Goal: Information Seeking & Learning: Find specific fact

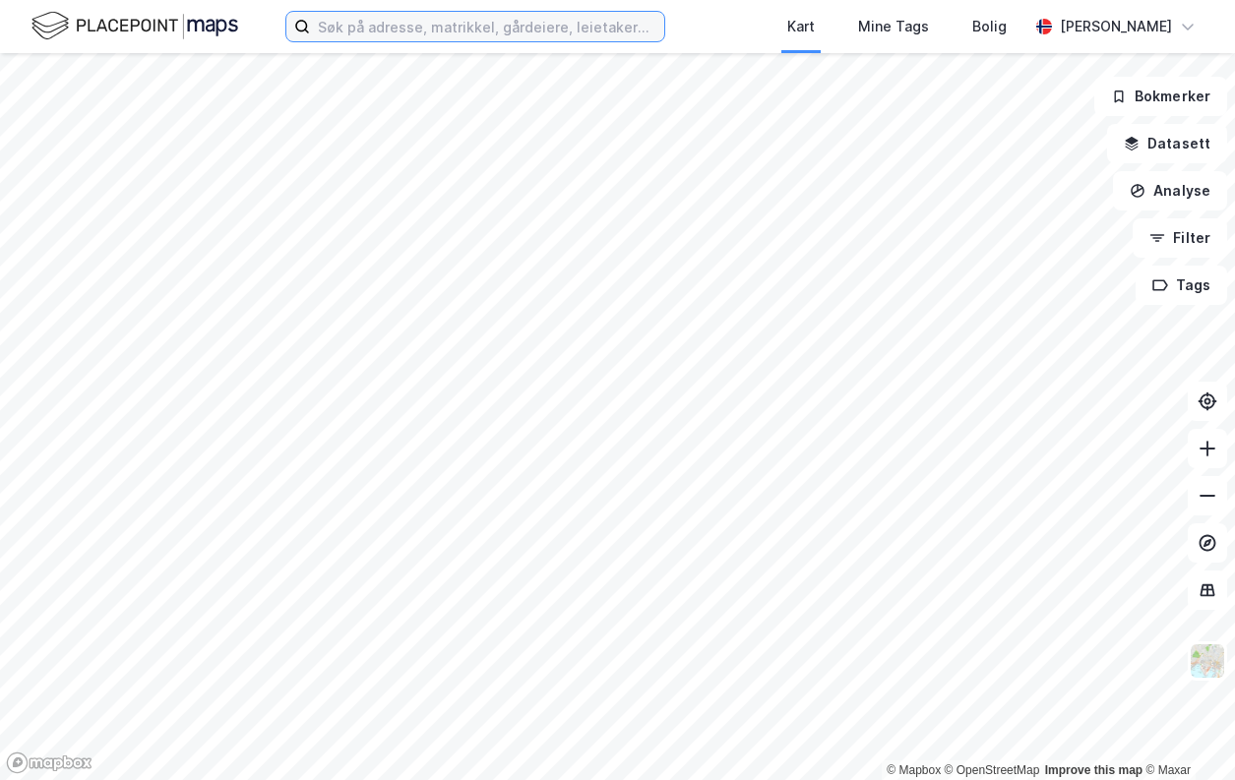
click at [365, 32] on input at bounding box center [487, 27] width 354 height 30
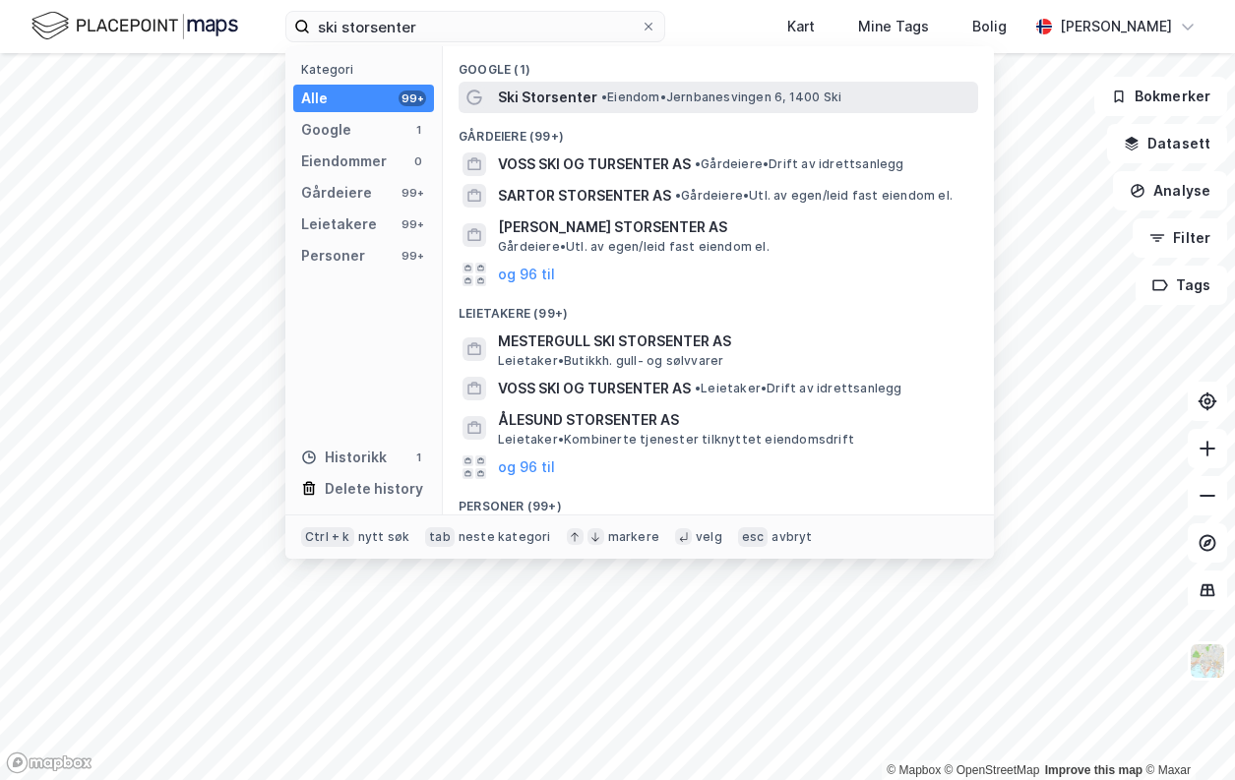
click at [522, 92] on span "Ski Storsenter" at bounding box center [547, 98] width 99 height 24
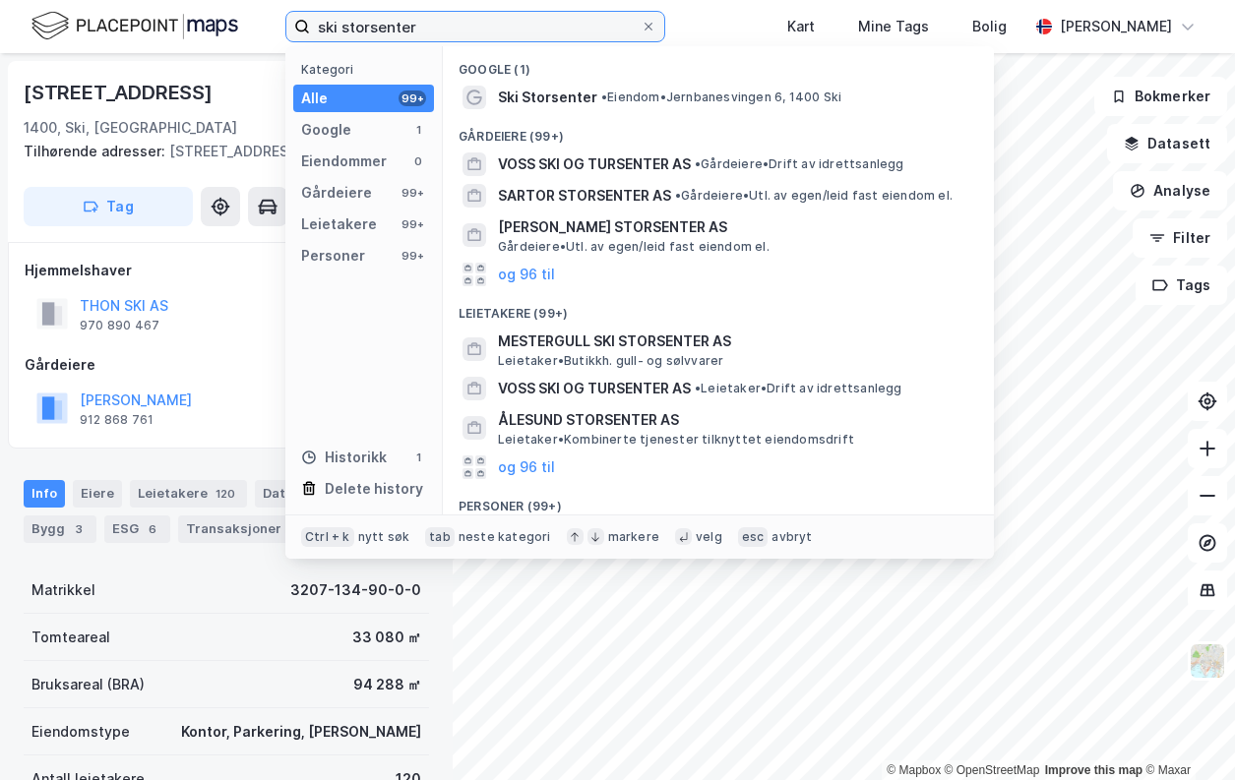
drag, startPoint x: 475, startPoint y: 18, endPoint x: 174, endPoint y: 13, distance: 301.2
click at [174, 13] on div "ski storsenter Kategori Alle 99+ Google 1 Eiendommer 0 Gårdeiere 99+ Leietakere…" at bounding box center [617, 26] width 1235 height 53
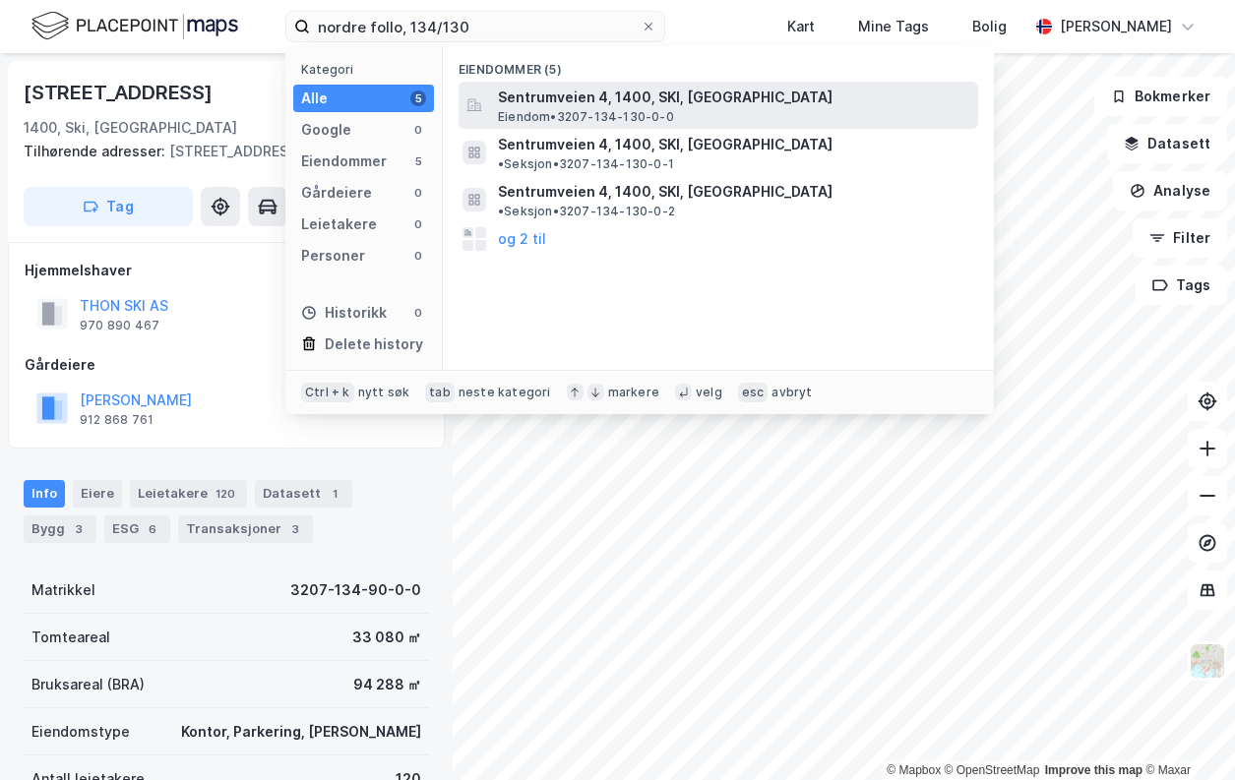
click at [611, 112] on span "Eiendom • 3207-134-130-0-0" at bounding box center [586, 117] width 176 height 16
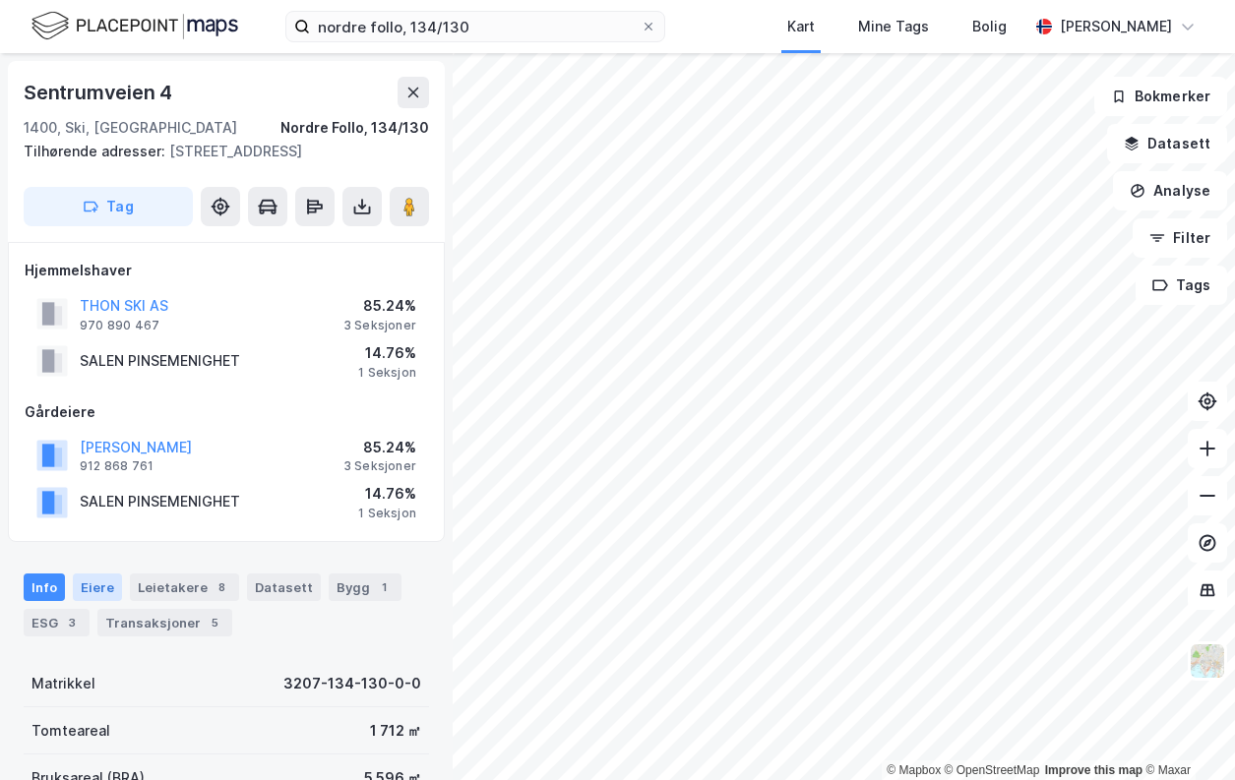
click at [106, 583] on div "Eiere" at bounding box center [97, 588] width 49 height 28
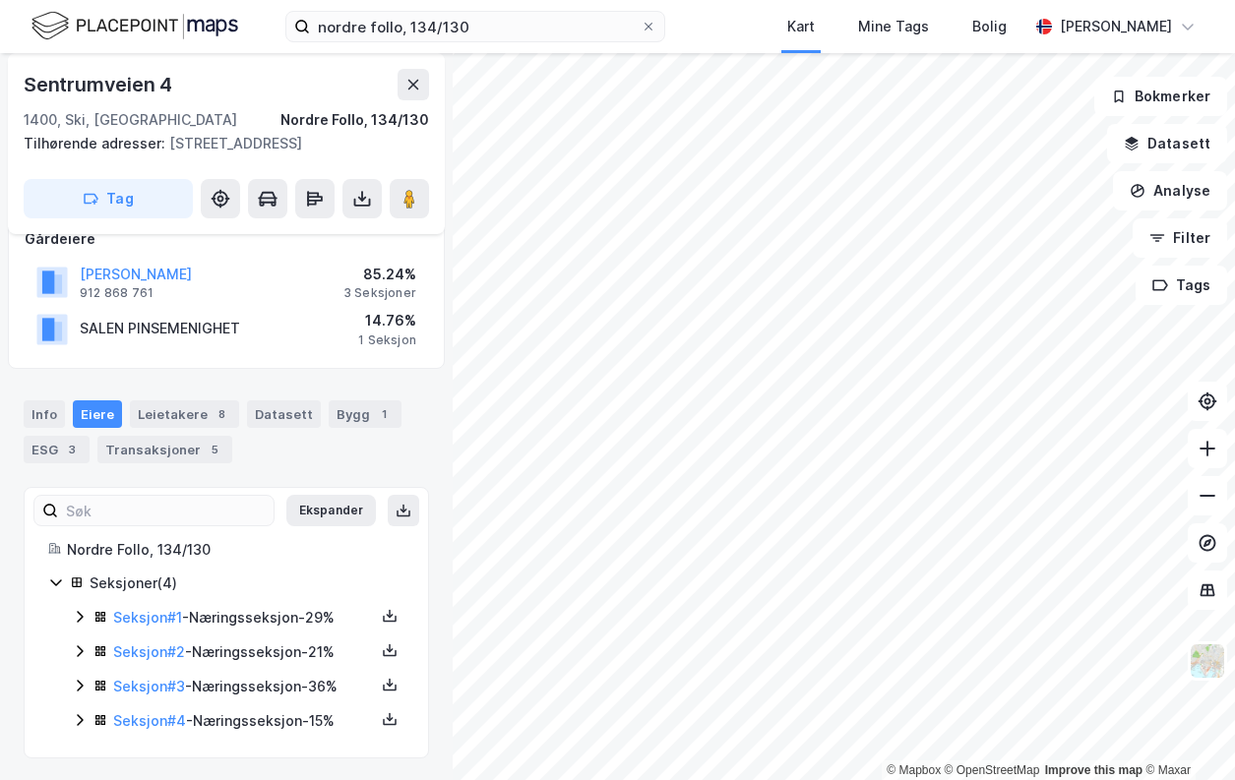
scroll to position [175, 0]
click at [133, 616] on link "Seksjon # 1" at bounding box center [147, 615] width 69 height 17
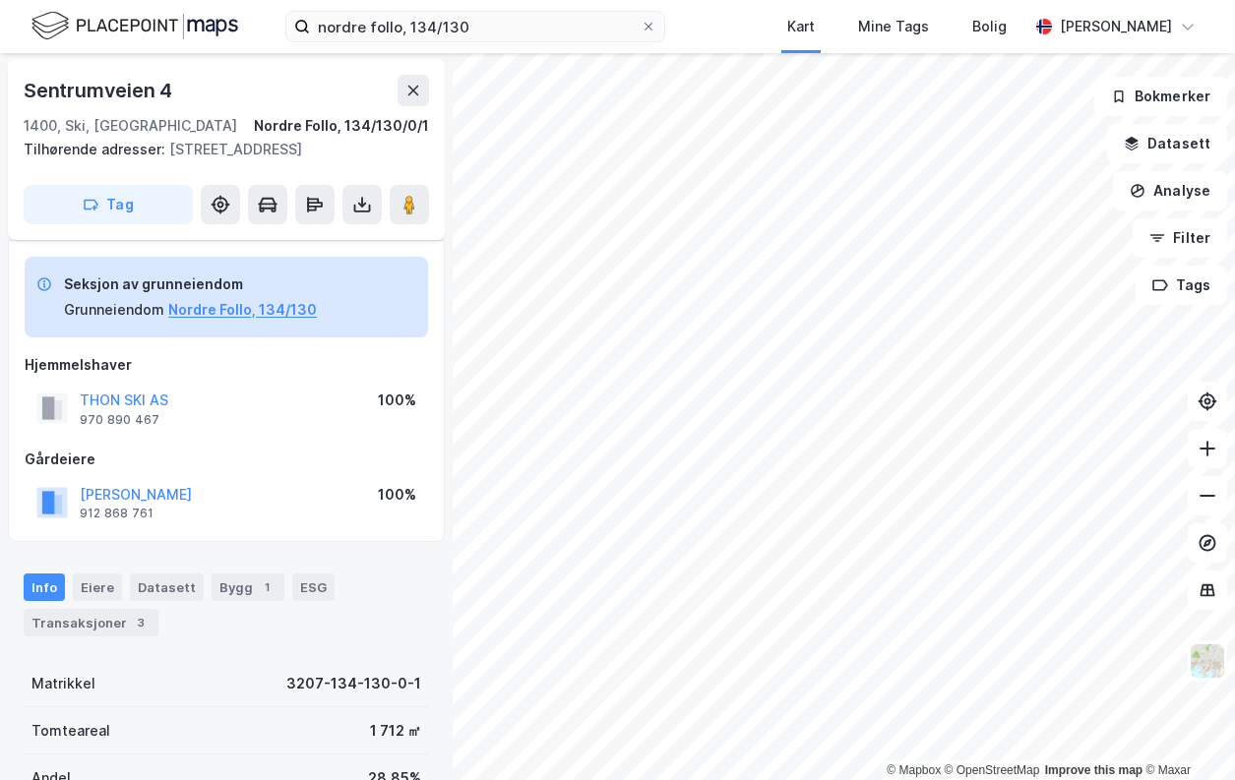
scroll to position [36, 0]
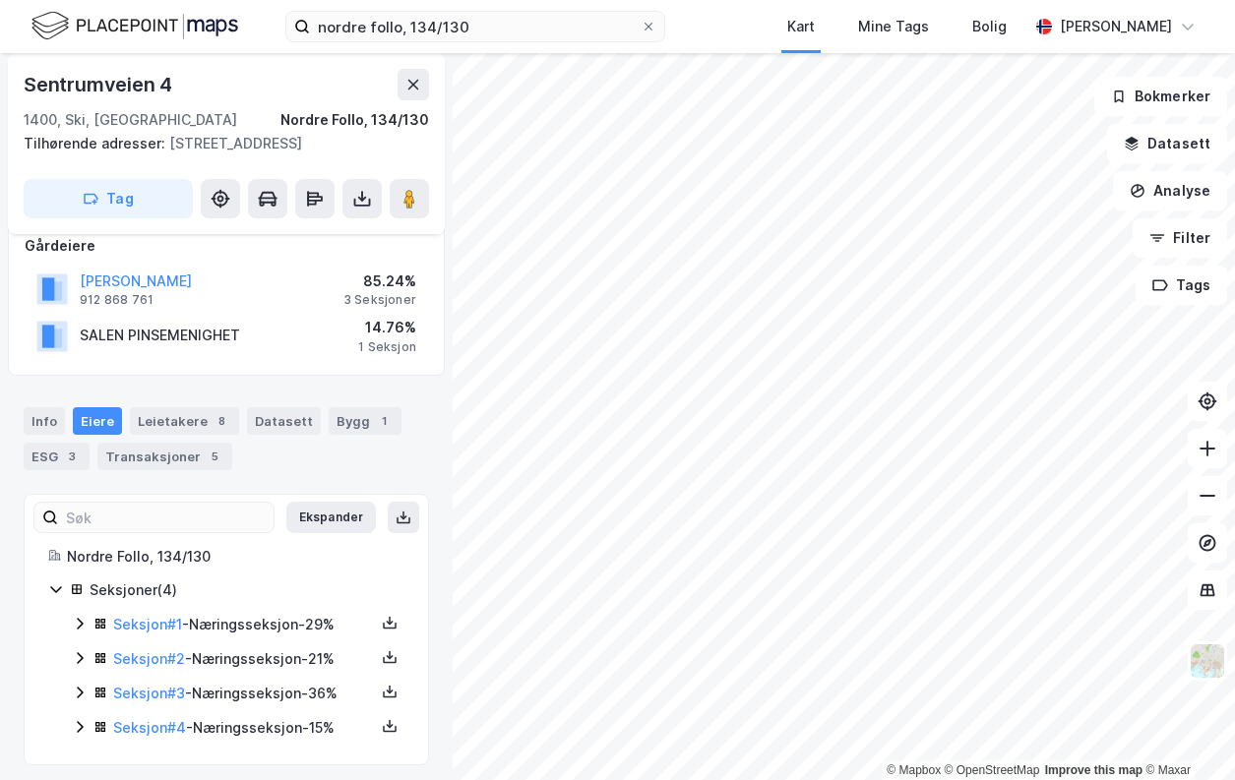
scroll to position [175, 0]
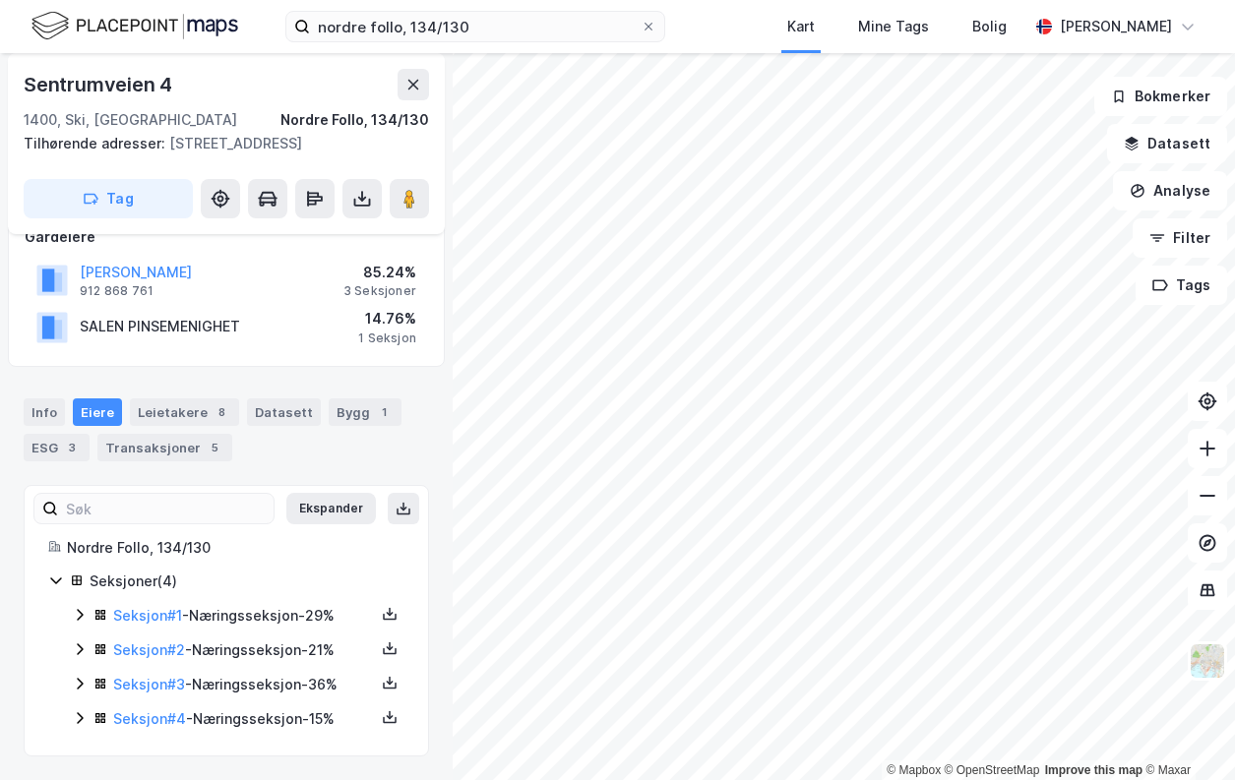
click at [135, 641] on div "Seksjon # 2 - Næringsseksjon - 21%" at bounding box center [244, 651] width 262 height 24
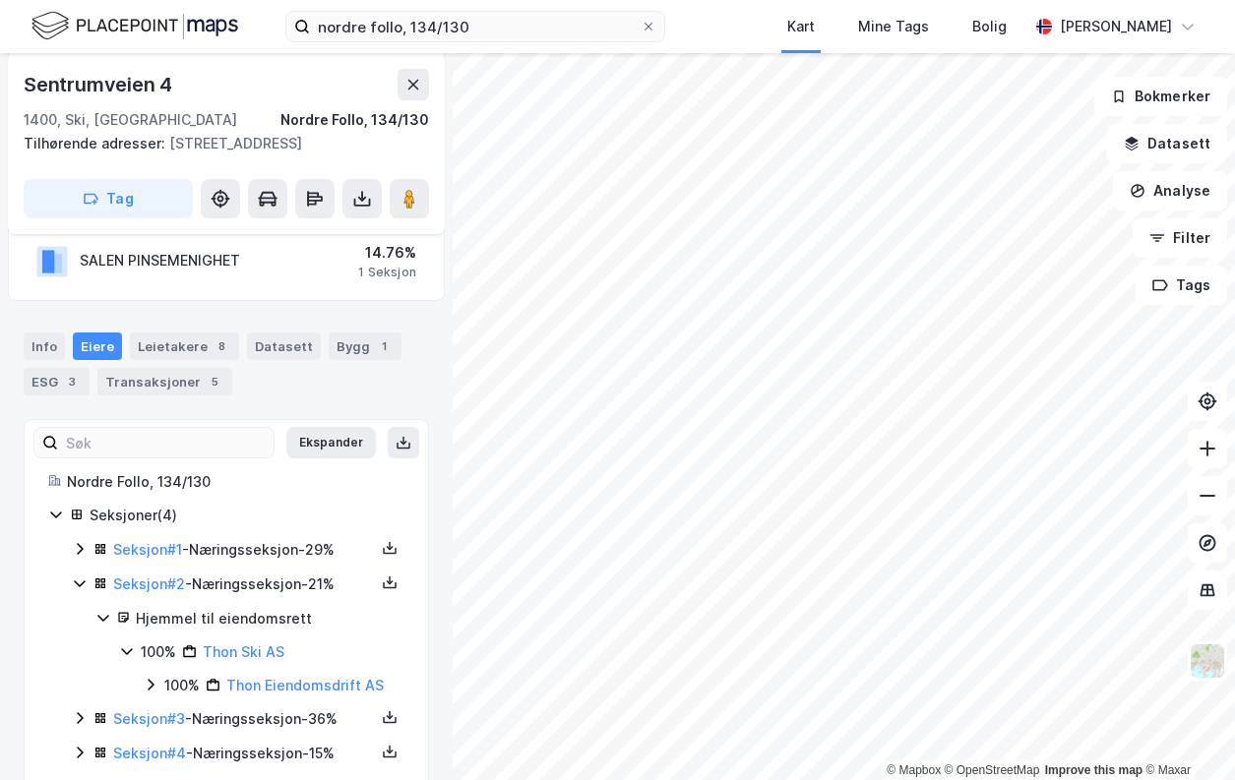
scroll to position [276, 0]
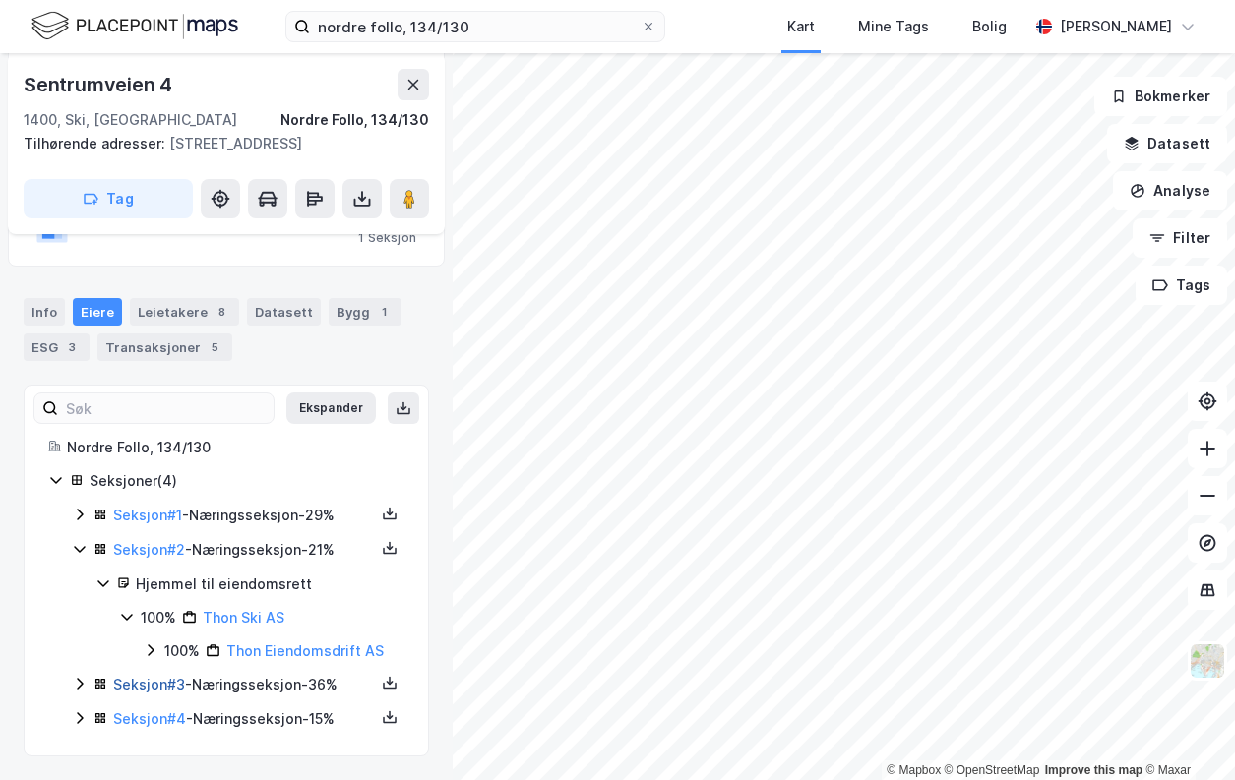
click at [142, 682] on link "Seksjon # 3" at bounding box center [149, 684] width 72 height 17
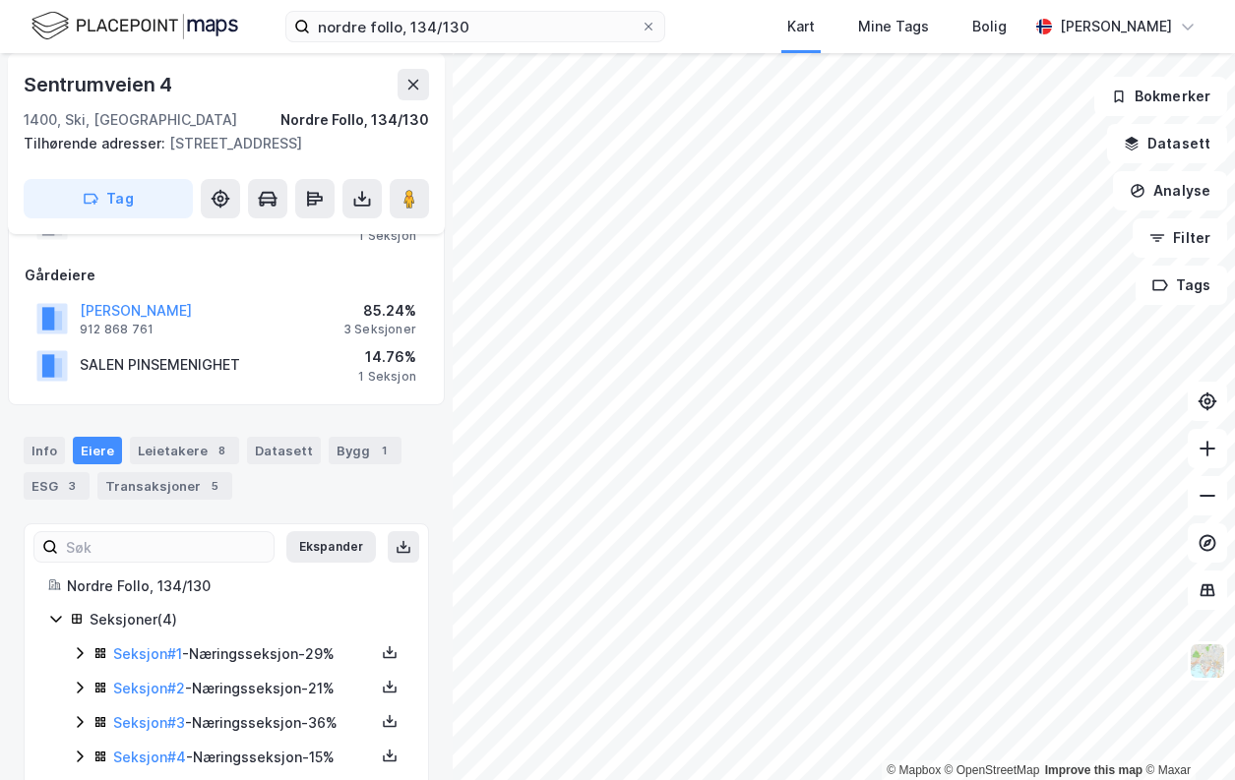
scroll to position [175, 0]
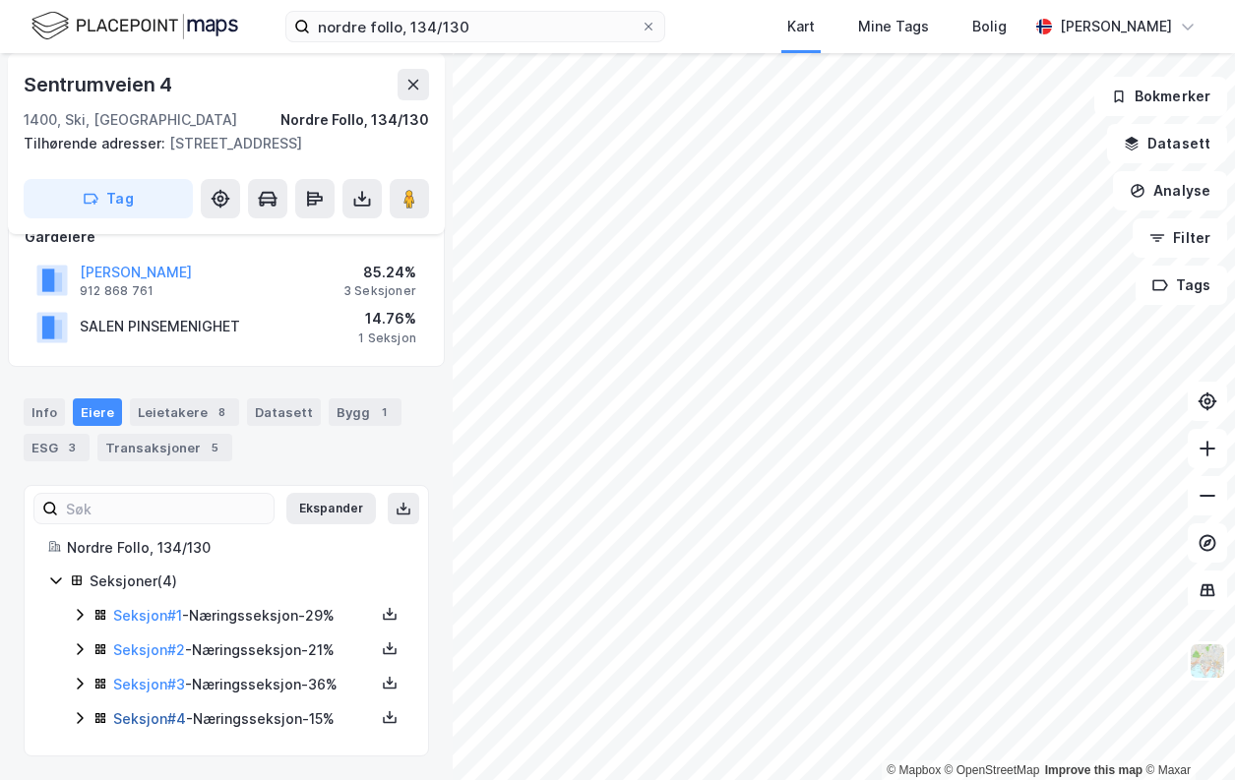
click at [176, 724] on link "Seksjon # 4" at bounding box center [149, 719] width 73 height 17
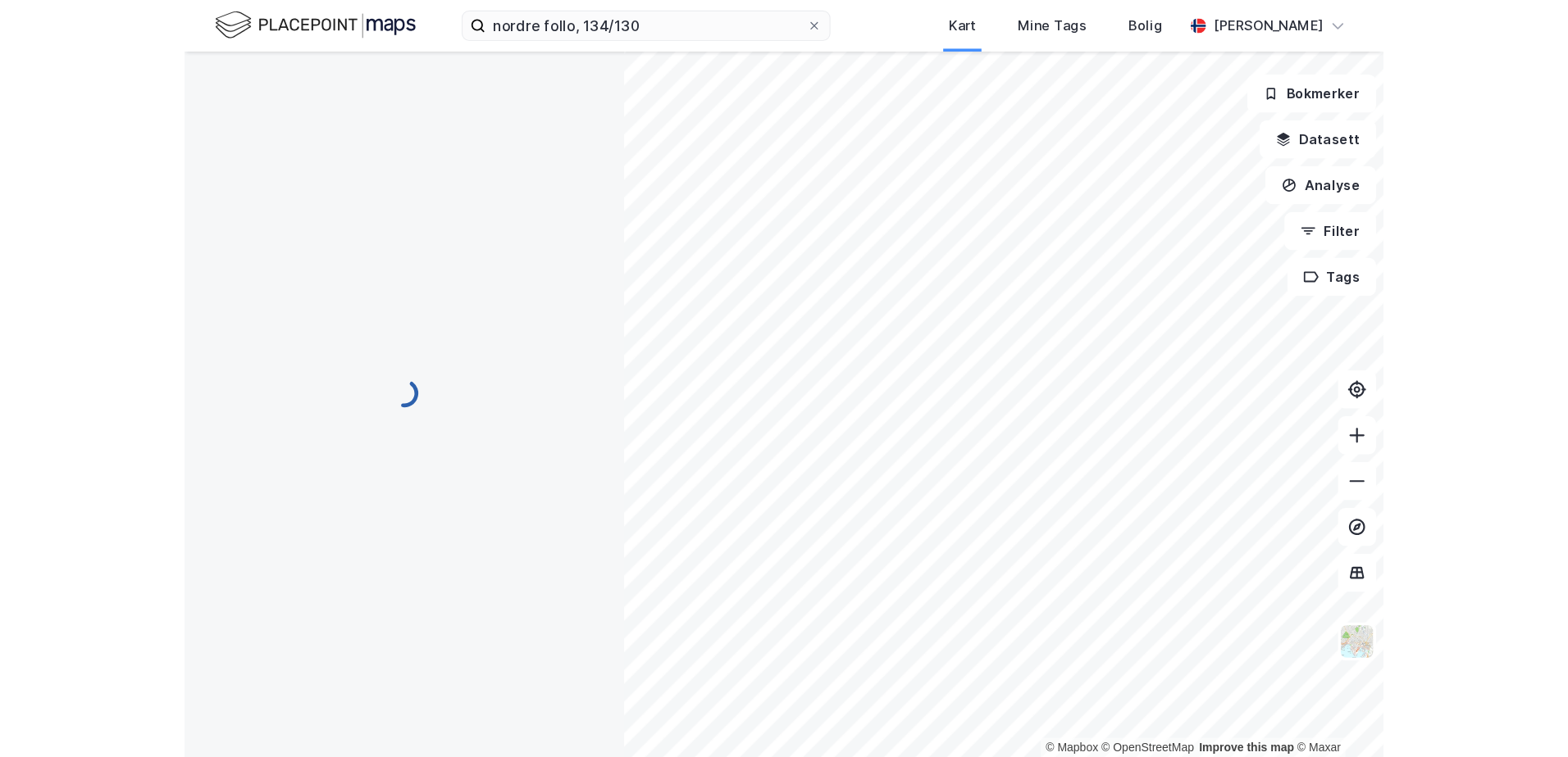
scroll to position [2, 0]
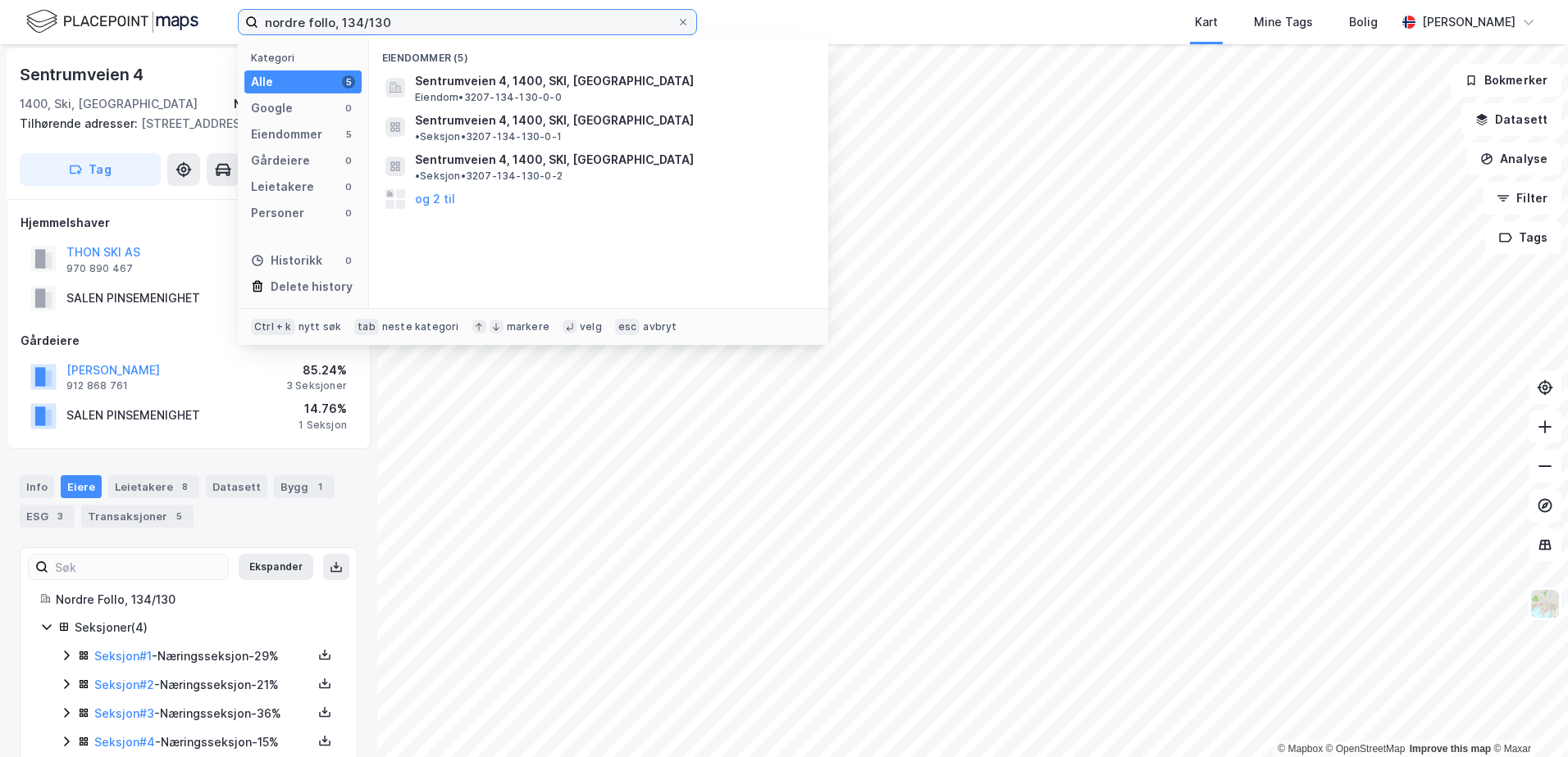
drag, startPoint x: 402, startPoint y: 24, endPoint x: -29, endPoint y: 18, distance: 431.0
click at [0, 18] on html "nordre follo, 134/130 Kategori Alle 5 Google 0 Eiendommer 5 Gårdeiere 0 Leietak…" at bounding box center [784, 378] width 1568 height 757
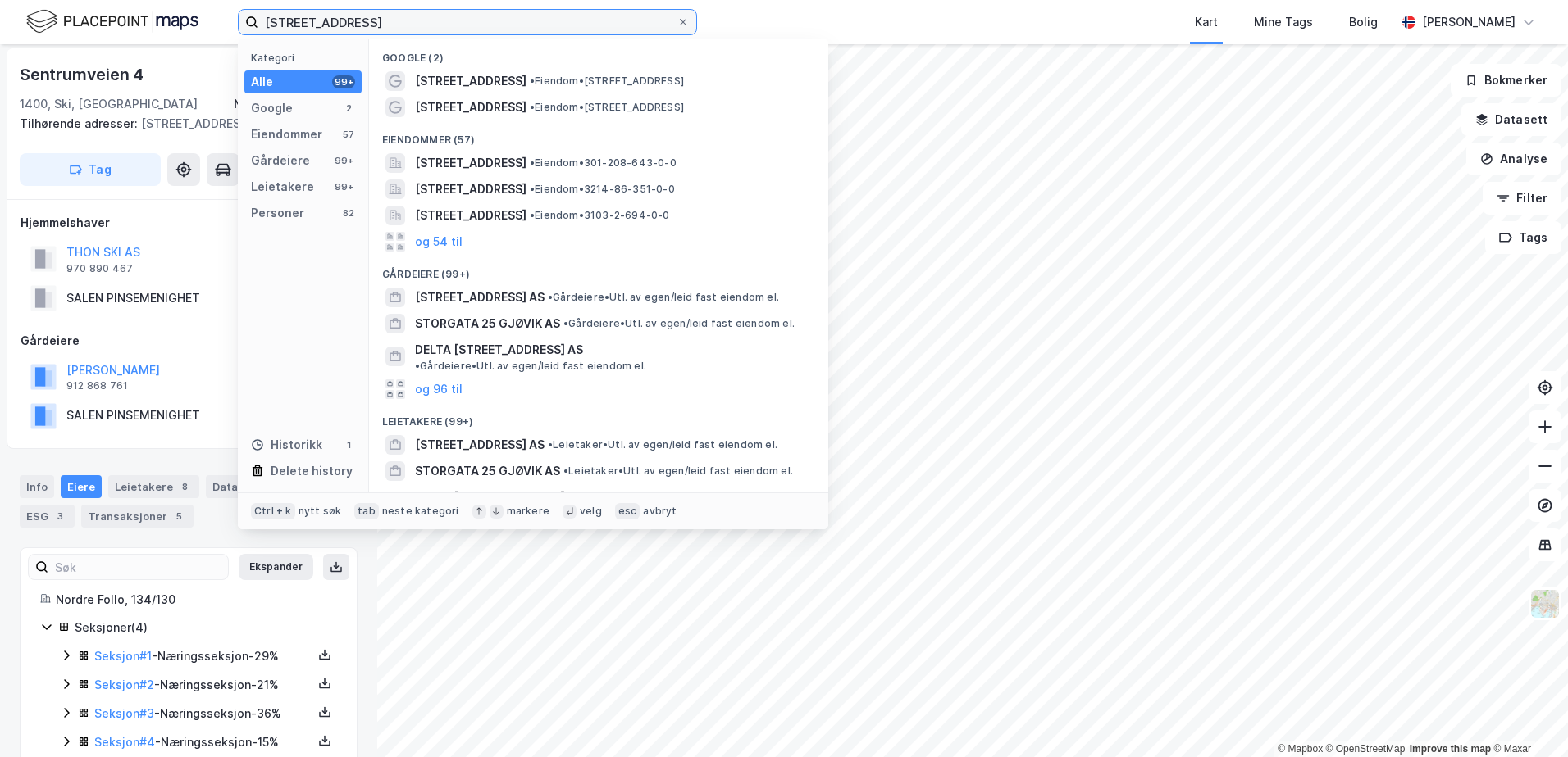
drag, startPoint x: 372, startPoint y: 29, endPoint x: 162, endPoint y: 1, distance: 211.9
click at [158, 26] on div "[STREET_ADDRESS] Kategori Alle 99+ Google 2 Eiendommer 57 Gårdeiere 99+ Leietak…" at bounding box center [784, 22] width 1568 height 44
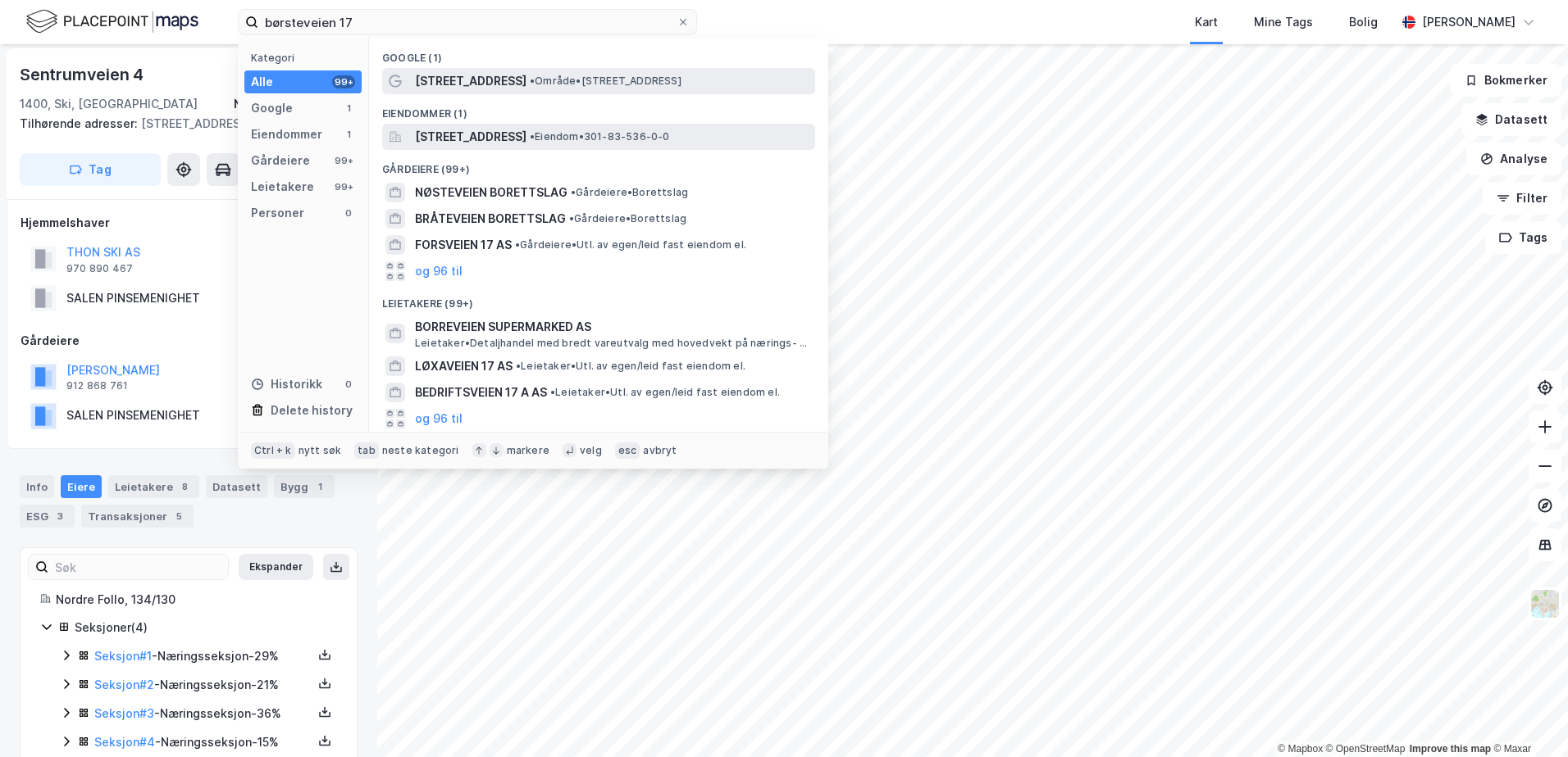
click at [514, 125] on div "[STREET_ADDRESS] • Eiendom • 301-83-536-0-0" at bounding box center [599, 137] width 433 height 26
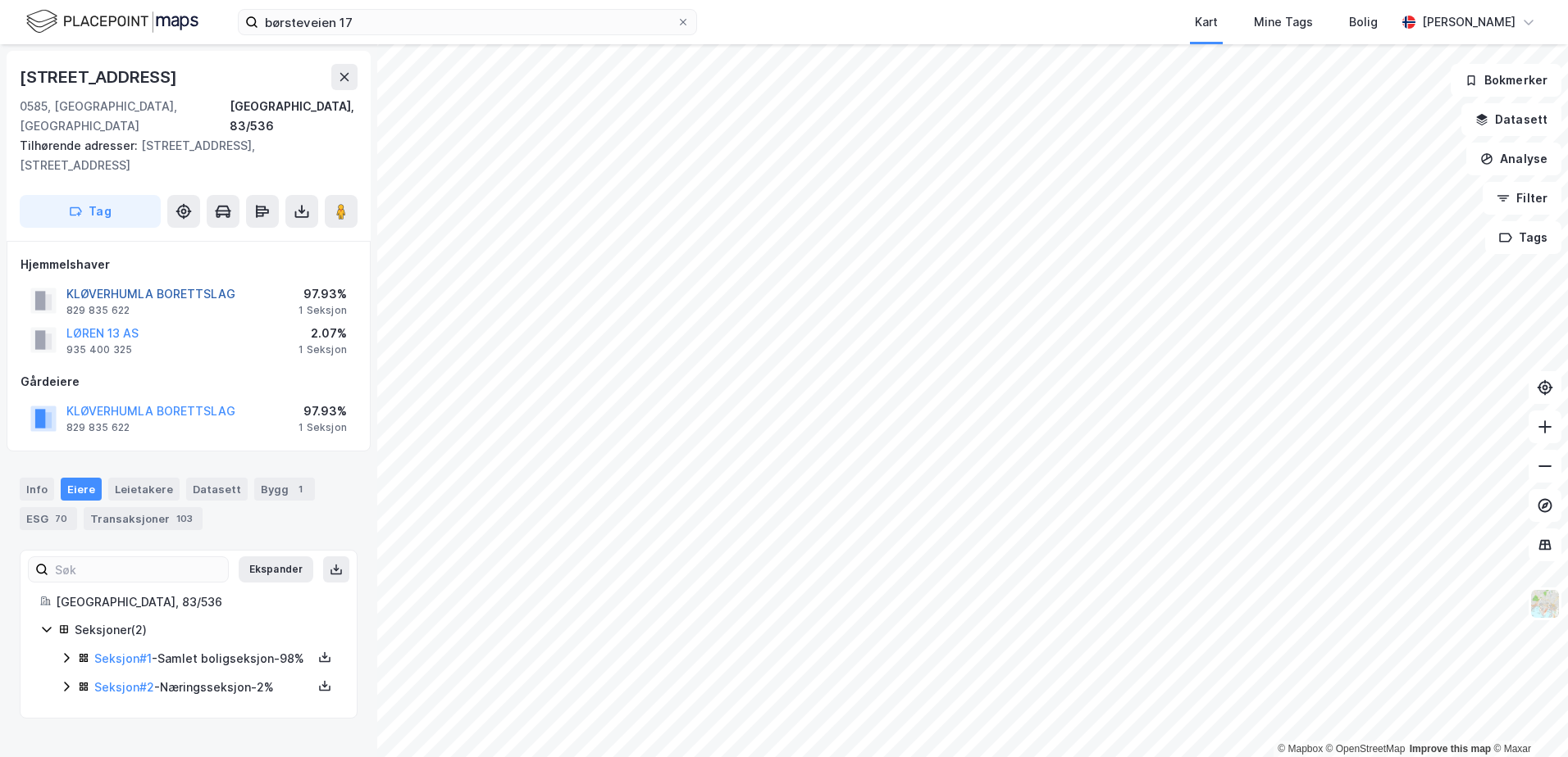
click at [0, 0] on button "KLØVERHUMLA BORETTSLAG" at bounding box center [0, 0] width 0 height 0
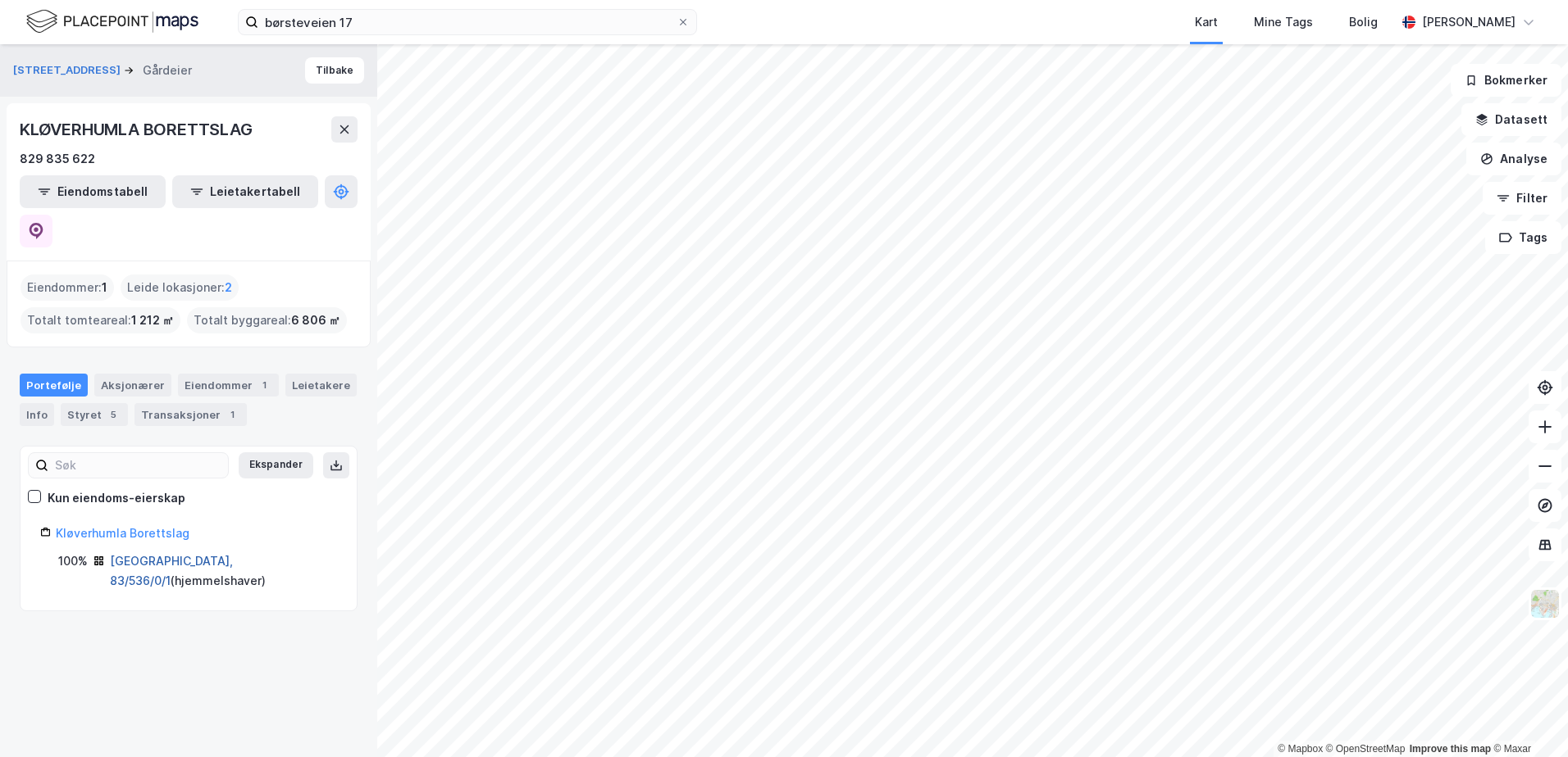
click at [147, 554] on link "[GEOGRAPHIC_DATA], 83/536/0/1" at bounding box center [172, 570] width 123 height 33
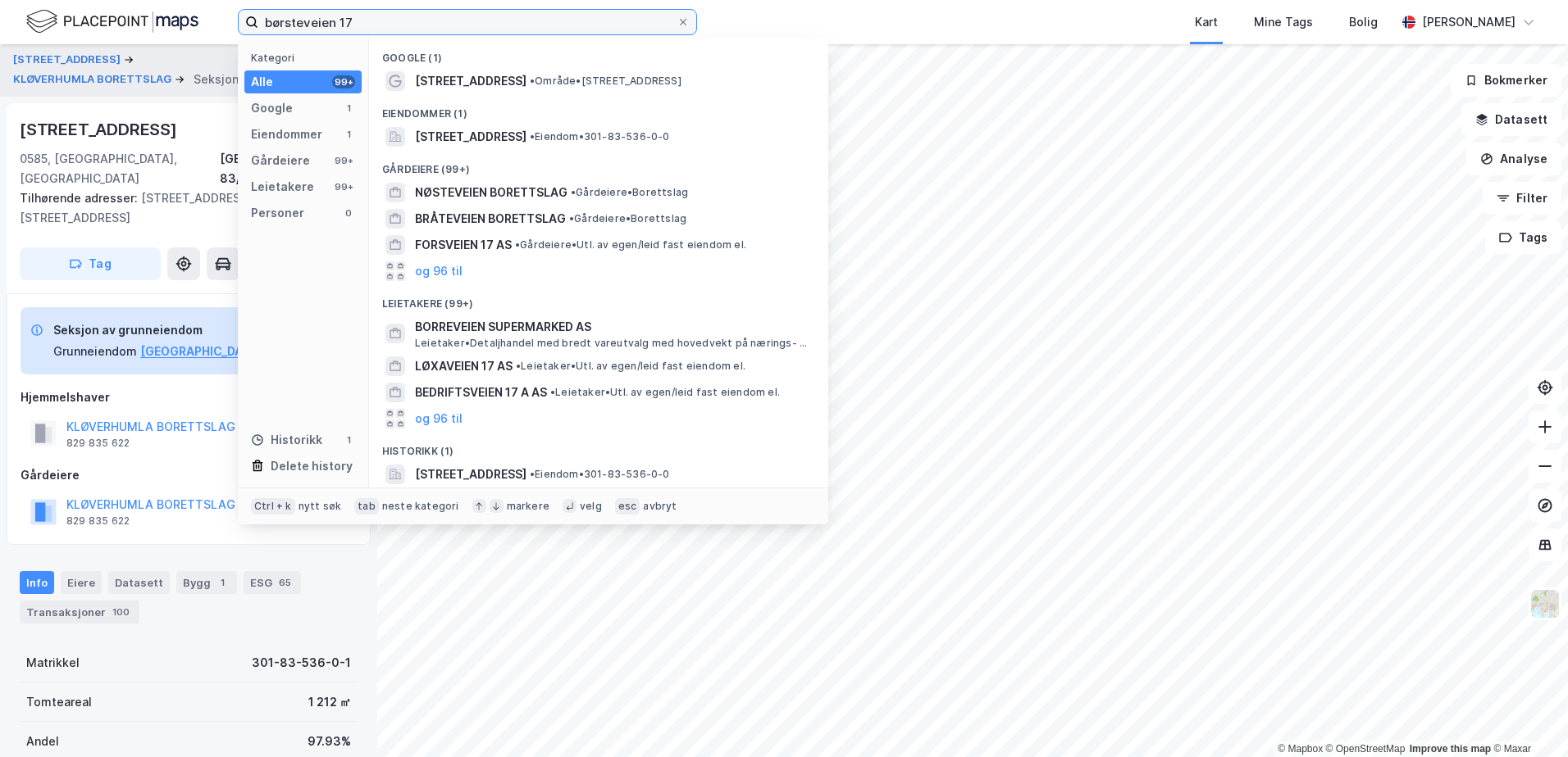
drag, startPoint x: 392, startPoint y: 26, endPoint x: 92, endPoint y: 17, distance: 300.1
click at [96, 20] on div "børsteveien 17 Kategori Alle 99+ Google 1 Eiendommer 1 Gårdeiere 99+ Leietakere…" at bounding box center [784, 22] width 1568 height 44
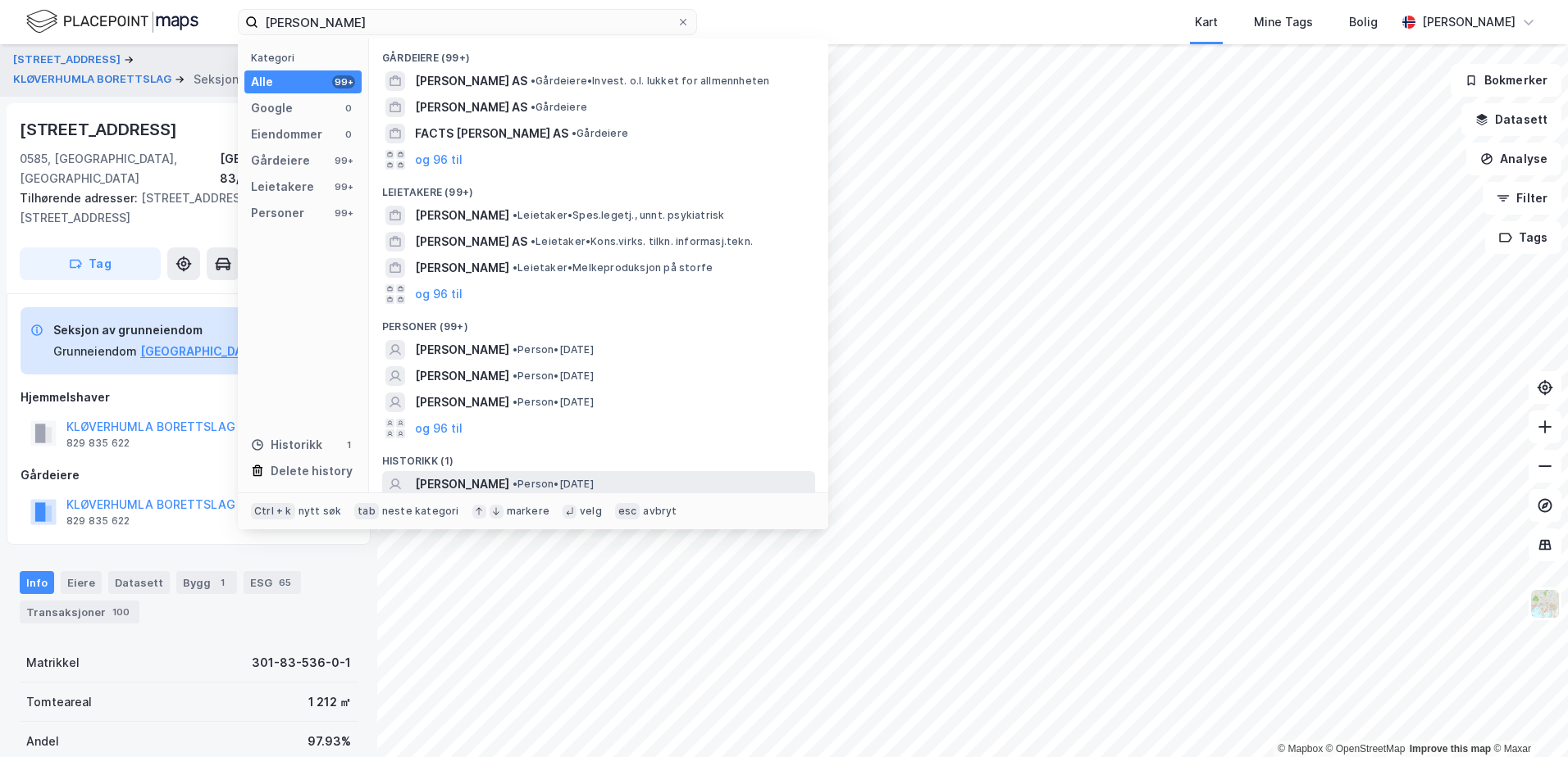
click at [594, 482] on span "• Person • [DATE]" at bounding box center [552, 485] width 81 height 13
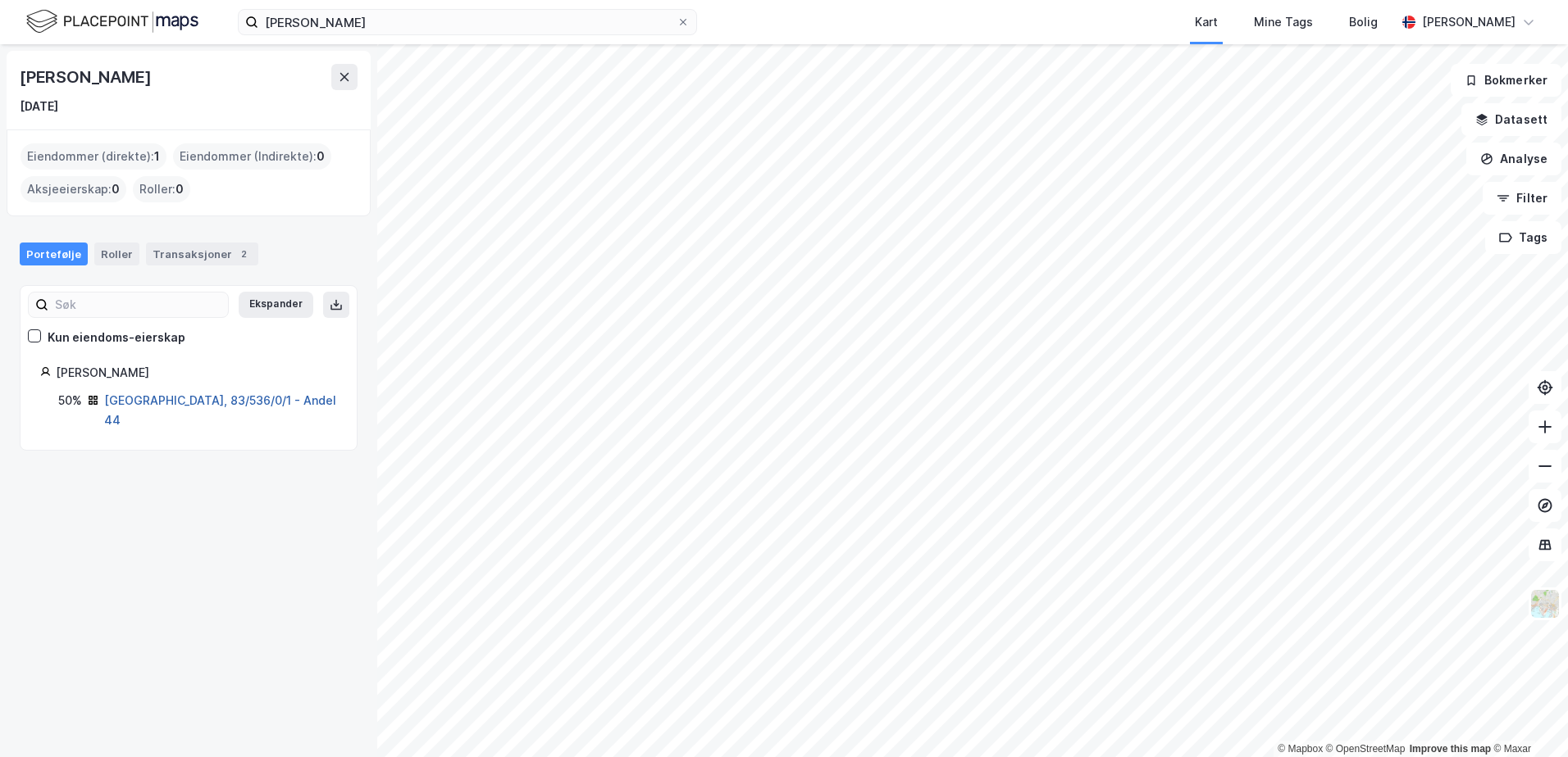
click at [228, 397] on link "[GEOGRAPHIC_DATA], 83/536/0/1 - Andel 44" at bounding box center [220, 410] width 232 height 33
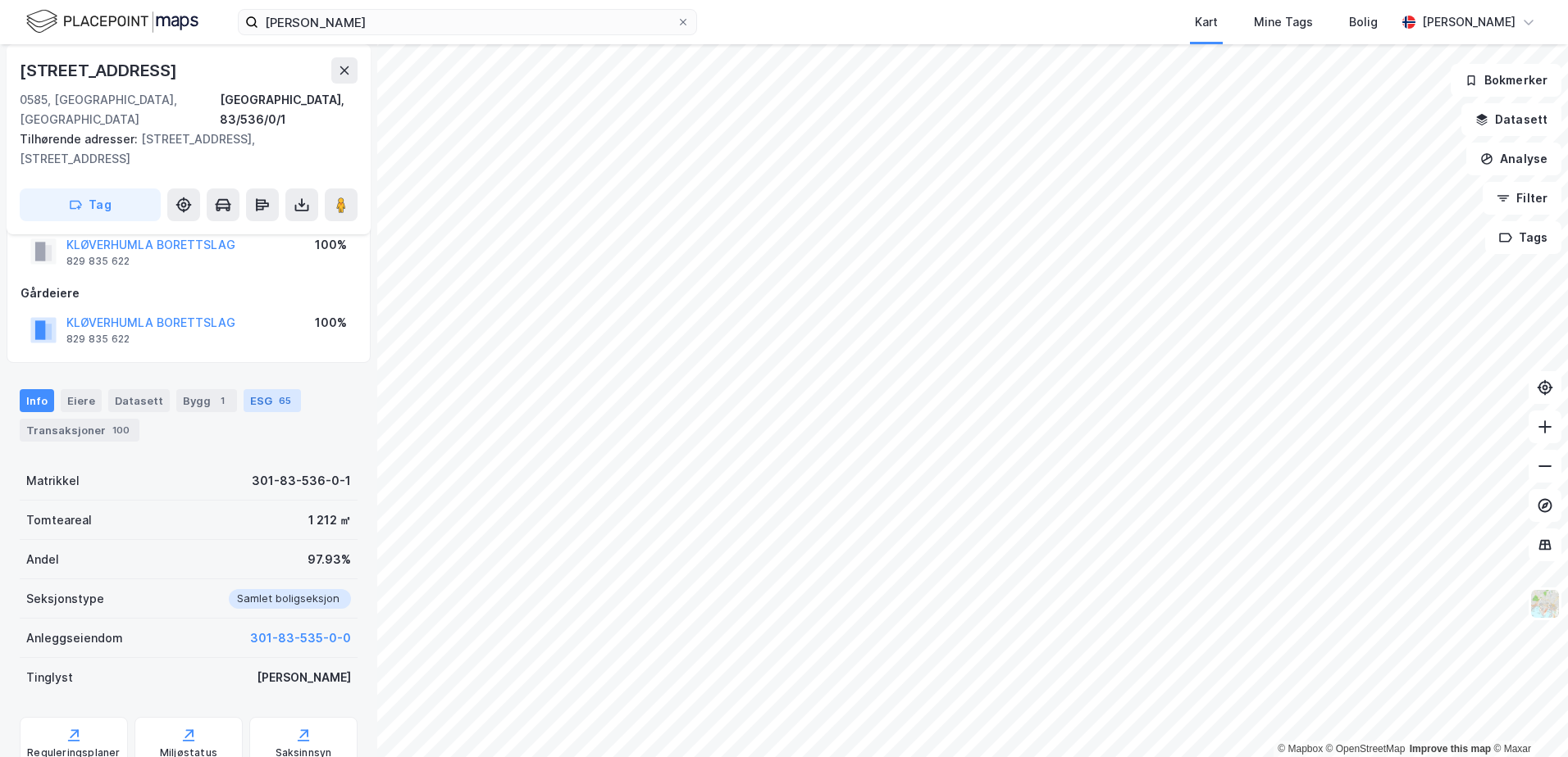
scroll to position [228, 0]
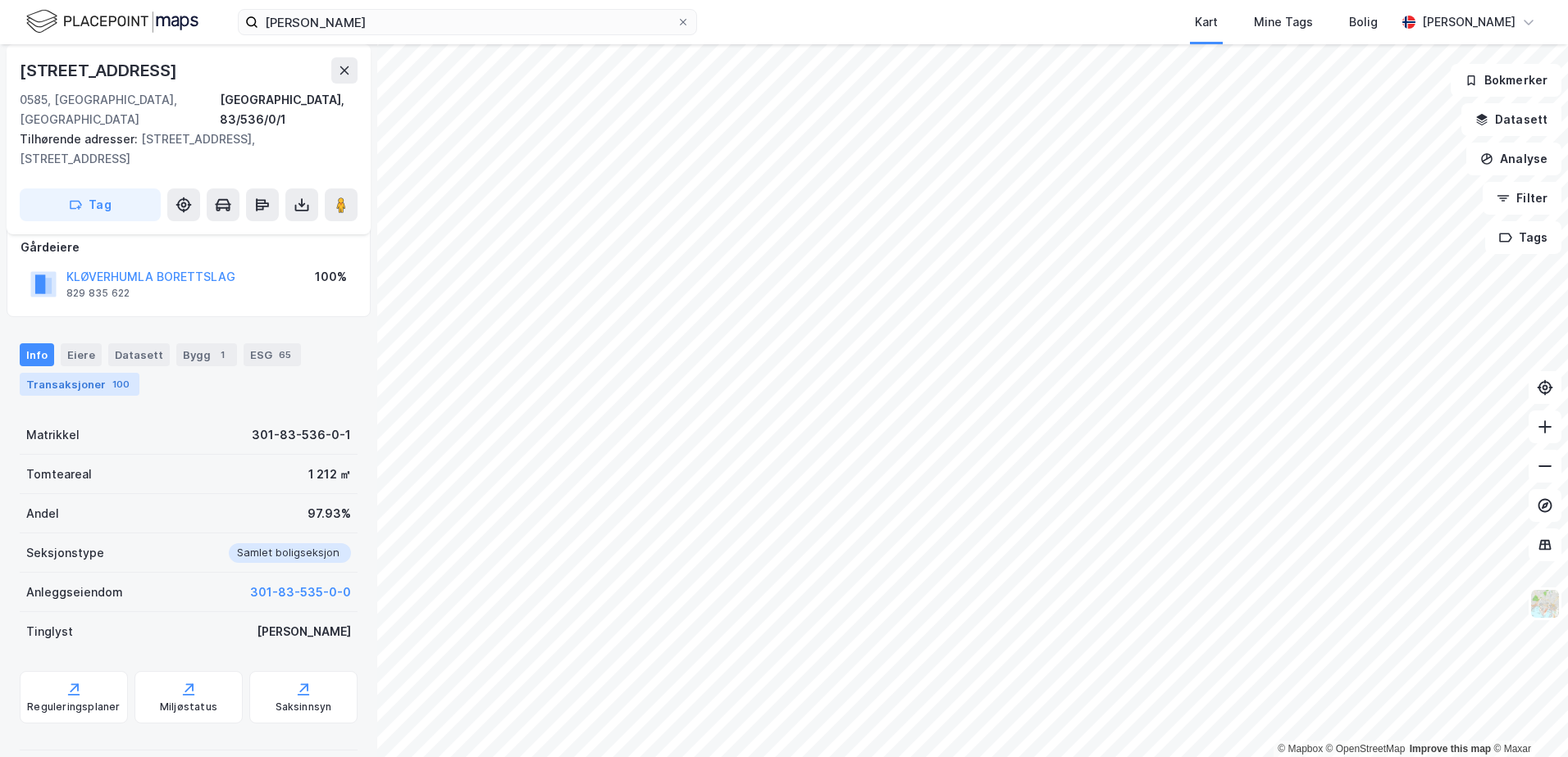
click at [85, 373] on div "Transaksjoner 100" at bounding box center [80, 385] width 120 height 23
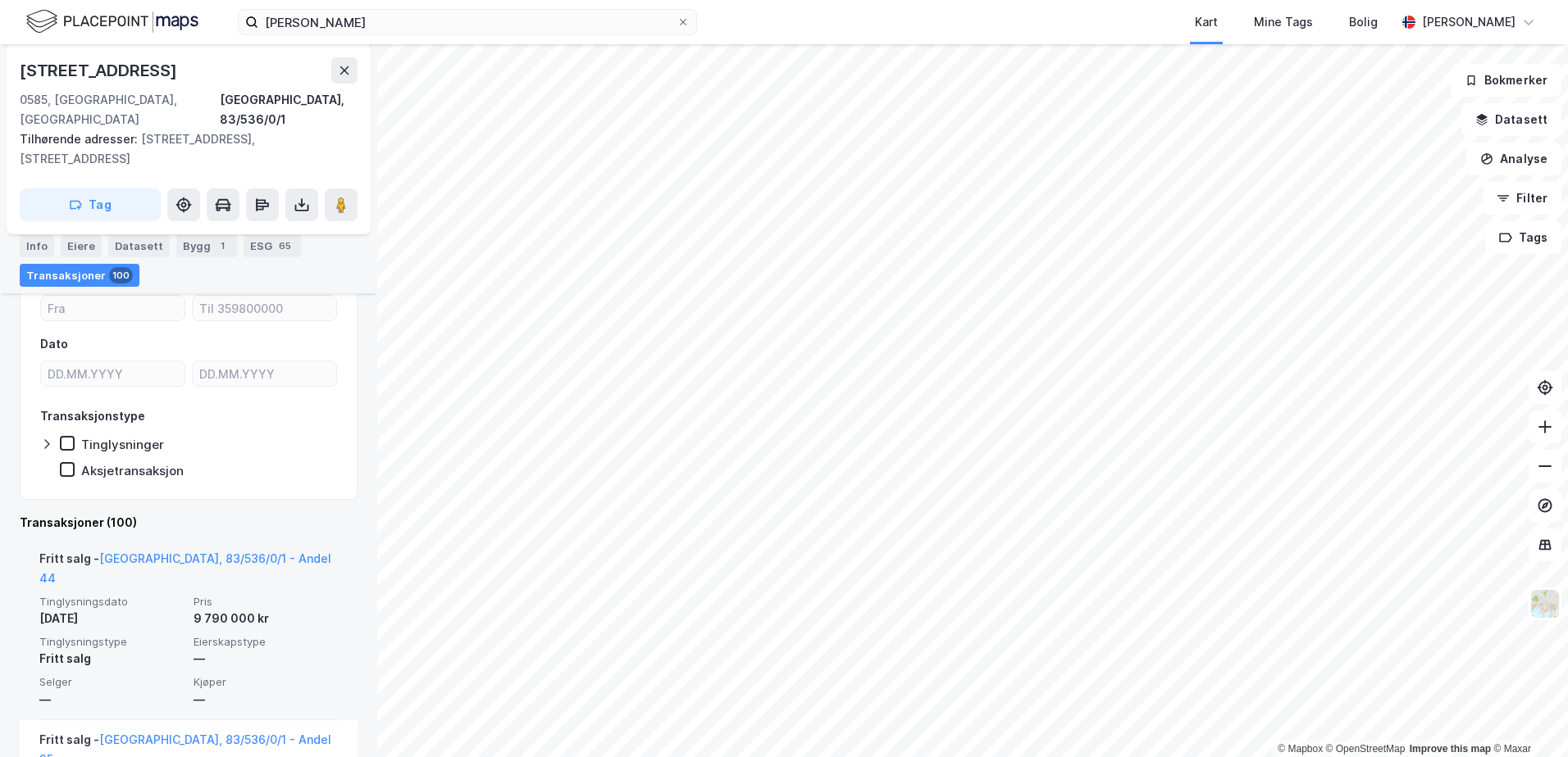
scroll to position [474, 0]
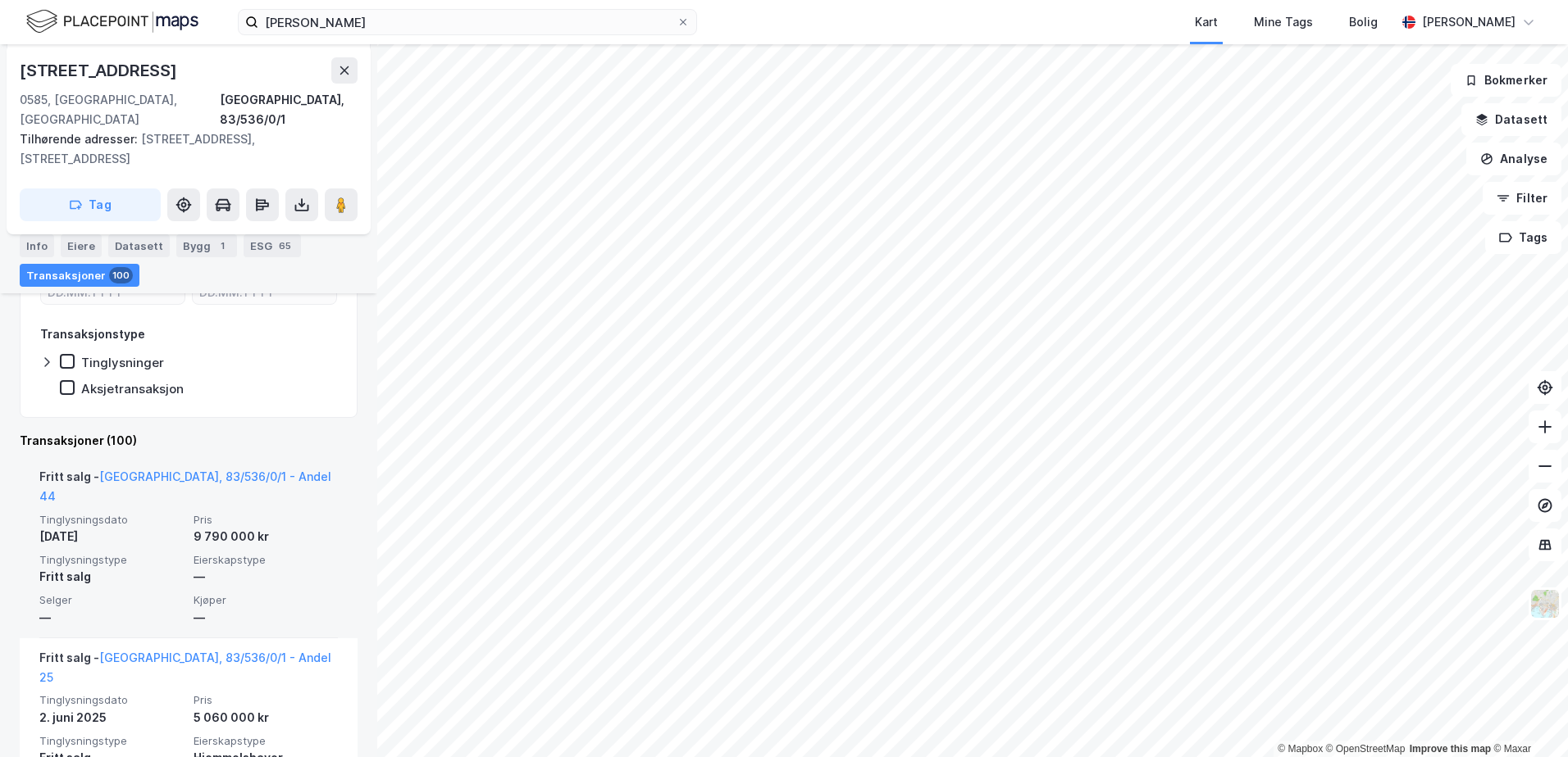
click at [255, 549] on div "Tinglysningsdato [DATE] Pris 9 790 000 kr Tinglysningstype Fritt salg Eierskaps…" at bounding box center [188, 570] width 298 height 115
click at [232, 470] on link "[GEOGRAPHIC_DATA], 83/536/0/1 - Andel 44" at bounding box center [185, 486] width 292 height 33
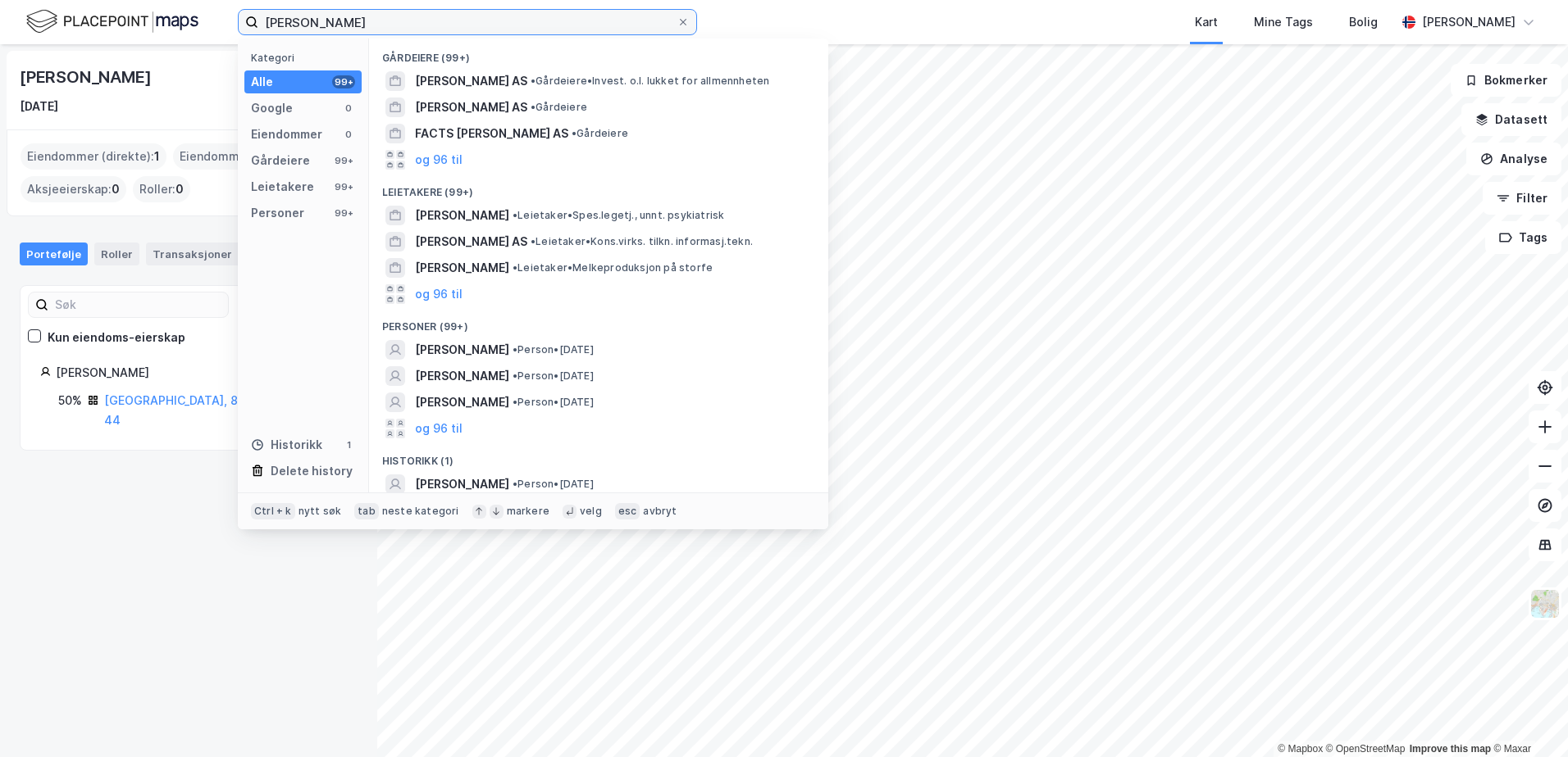
drag, startPoint x: 472, startPoint y: 31, endPoint x: 229, endPoint y: 17, distance: 243.4
click at [229, 17] on div "[PERSON_NAME] Kategori Alle 99+ Google 0 Eiendommer 0 Gårdeiere 99+ Leietakere …" at bounding box center [784, 22] width 1568 height 44
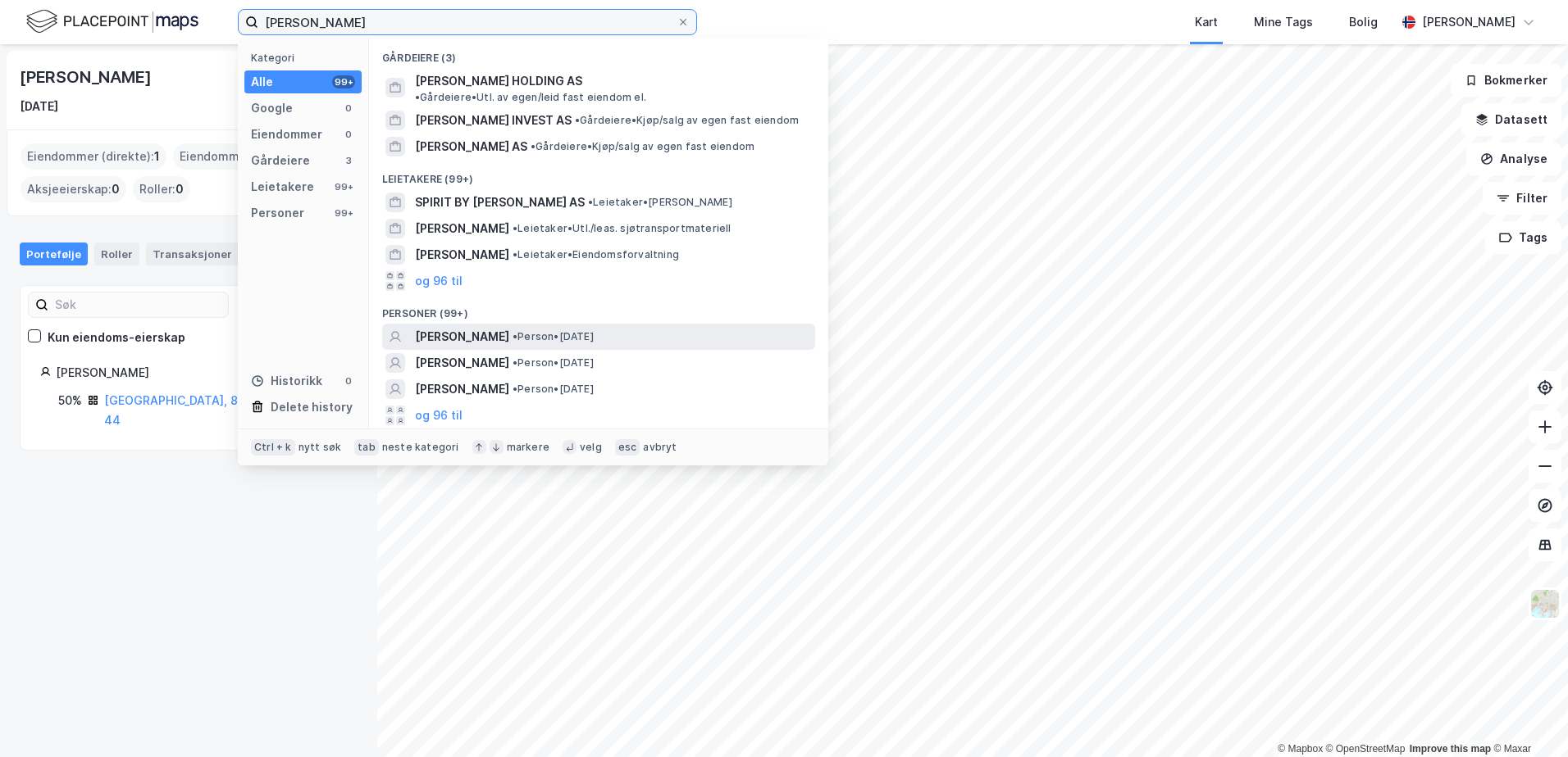
type input "[PERSON_NAME]"
click at [478, 327] on span "[PERSON_NAME]" at bounding box center [462, 337] width 94 height 20
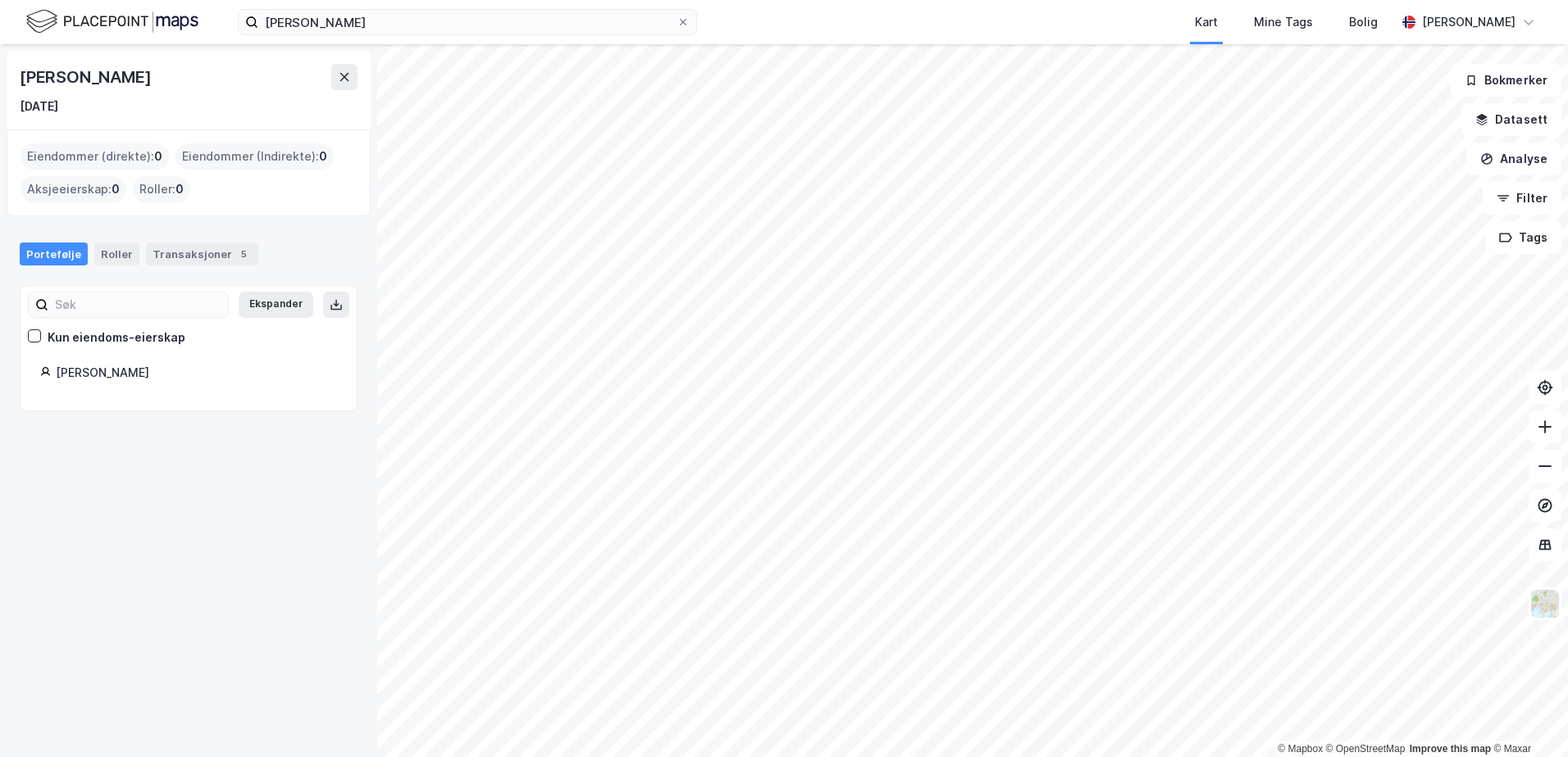
click at [137, 375] on div "[PERSON_NAME]" at bounding box center [197, 373] width 282 height 20
click at [202, 246] on div "Portefølje Roller Transaksjoner 5" at bounding box center [188, 247] width 377 height 49
click at [203, 250] on div "Transaksjoner 5" at bounding box center [202, 254] width 112 height 23
